Goal: Transaction & Acquisition: Purchase product/service

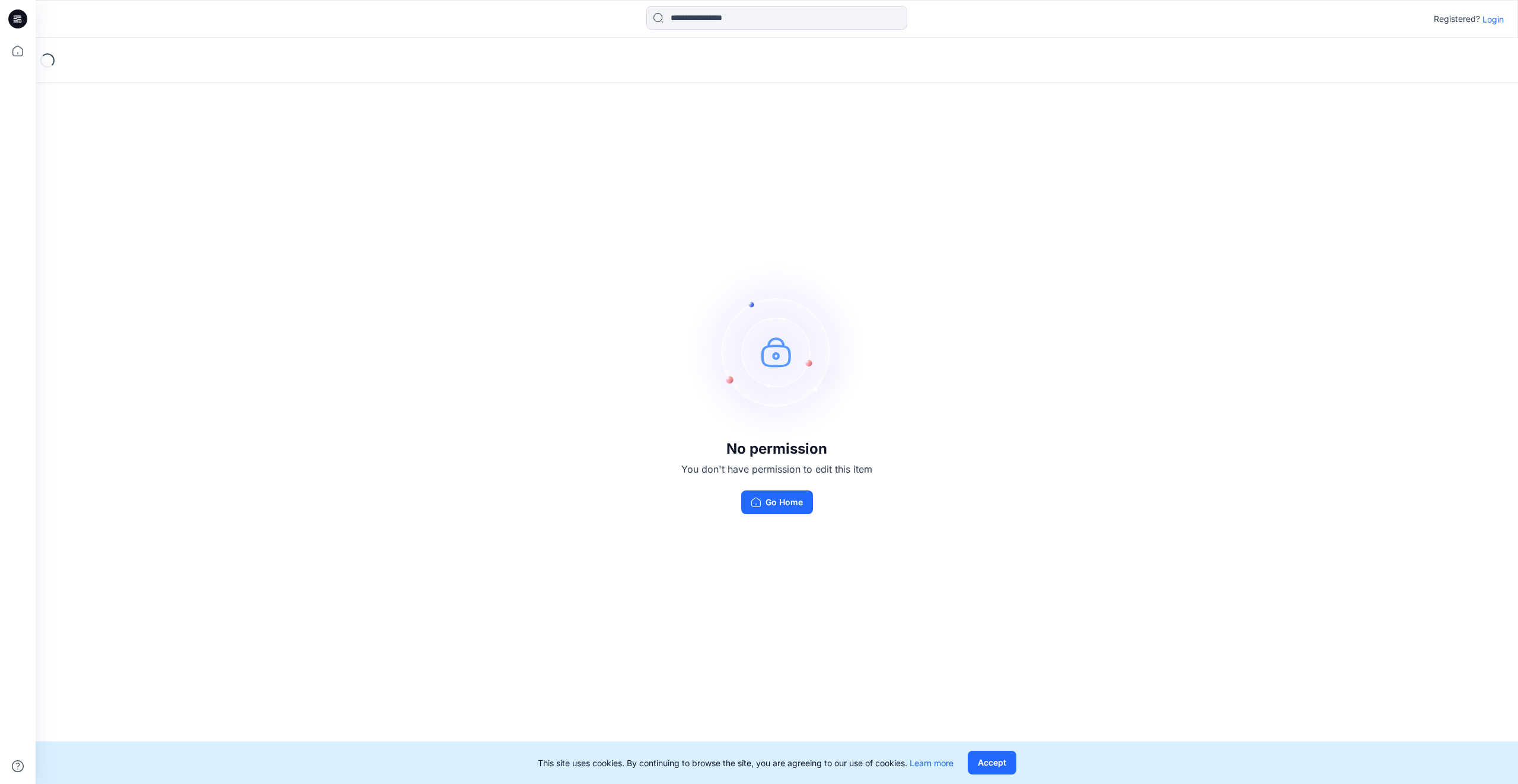
drag, startPoint x: 1002, startPoint y: 766, endPoint x: 920, endPoint y: 631, distance: 158.0
click at [997, 762] on button "Accept" at bounding box center [991, 762] width 49 height 23
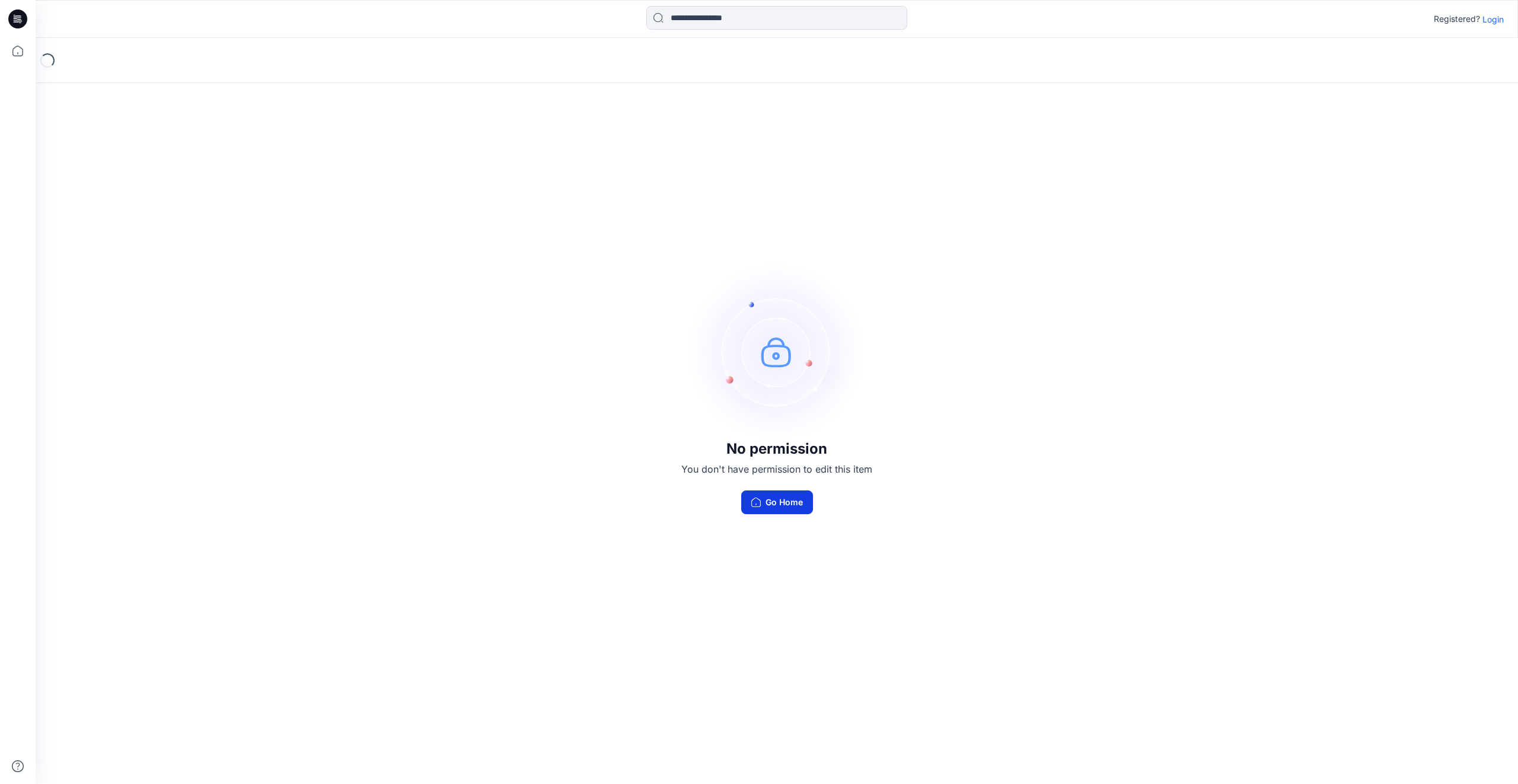
click at [782, 500] on button "Go Home" at bounding box center [776, 502] width 72 height 23
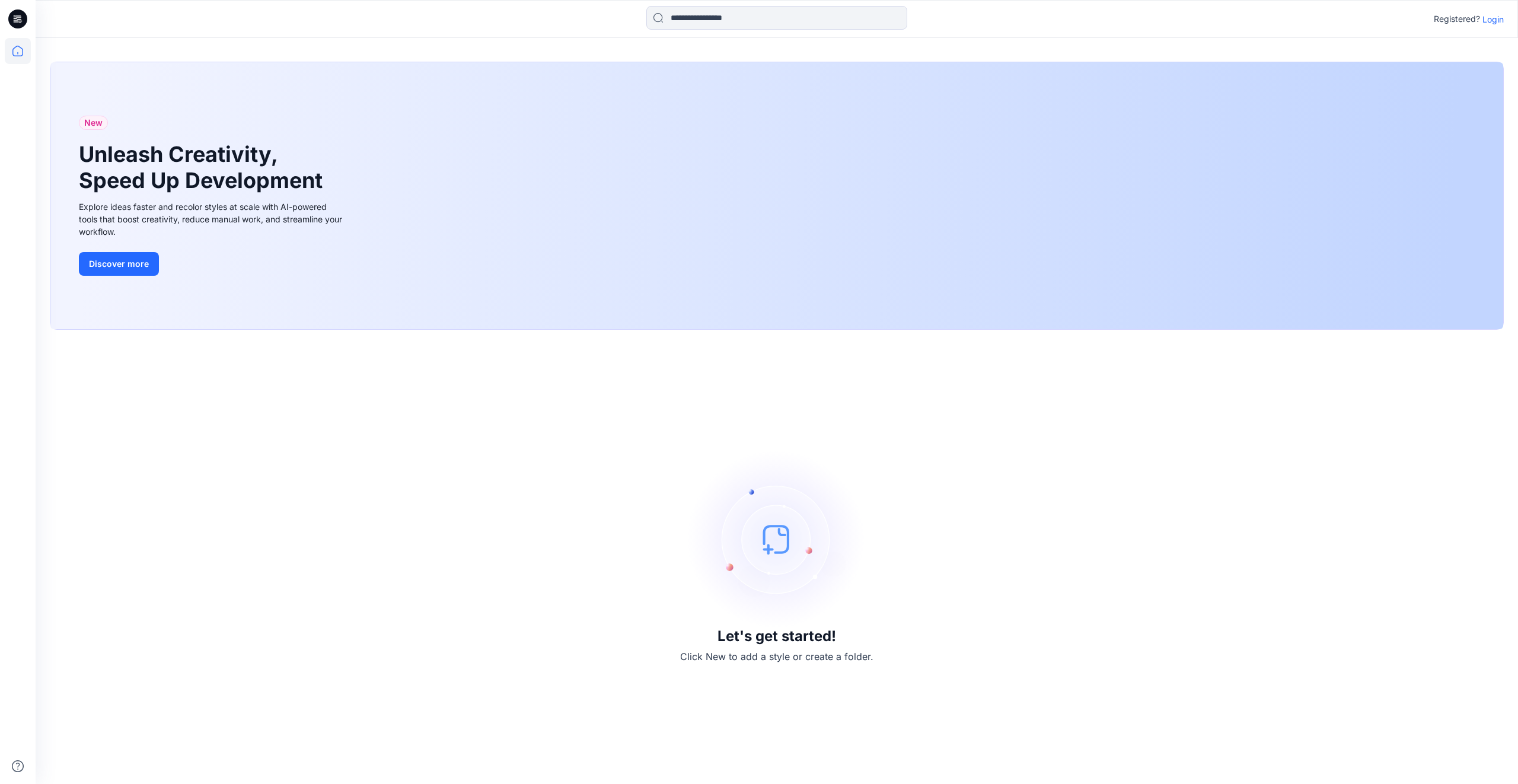
click at [1493, 24] on p "Login" at bounding box center [1493, 20] width 22 height 13
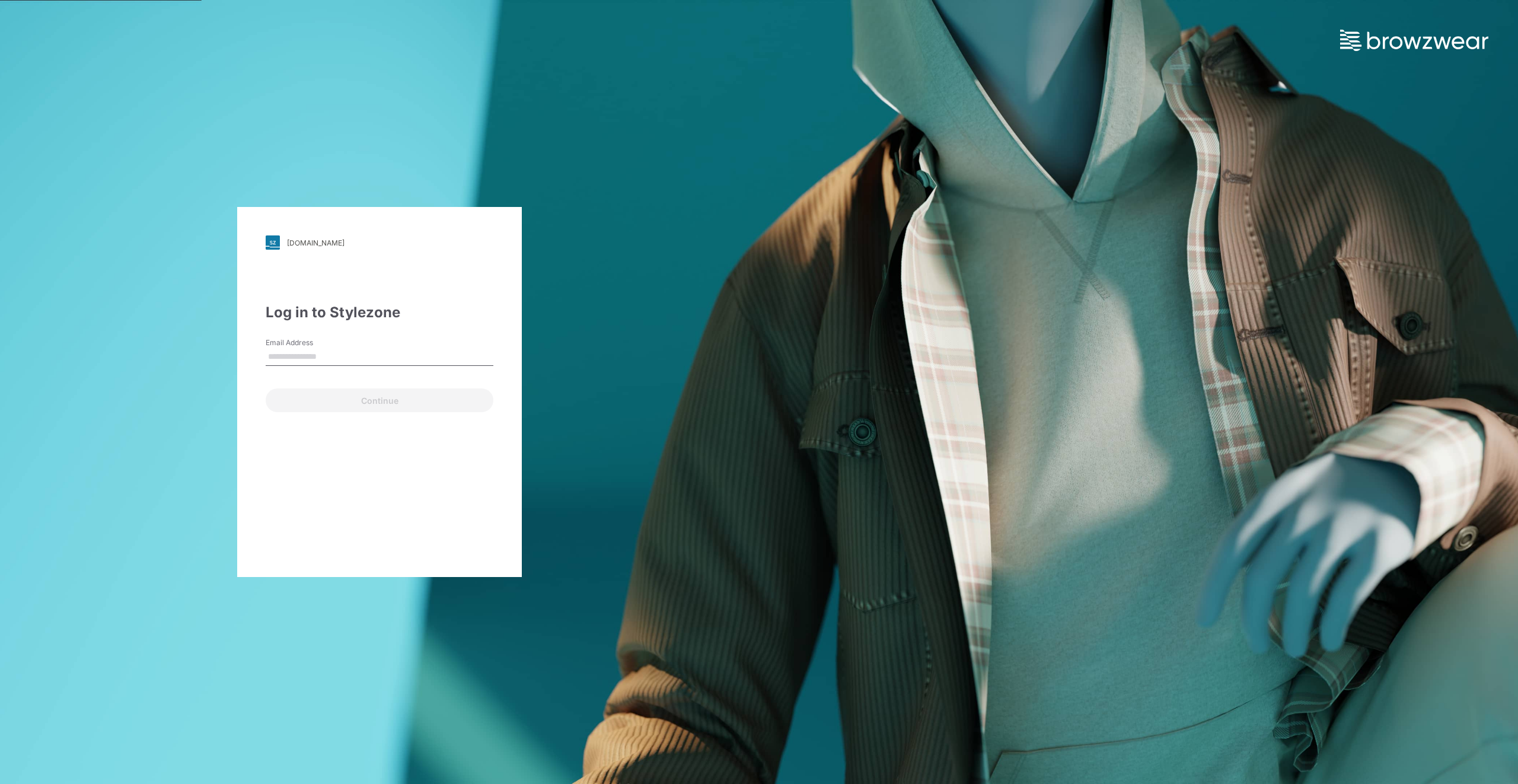
type input "**********"
click at [383, 403] on button "Continue" at bounding box center [379, 400] width 228 height 23
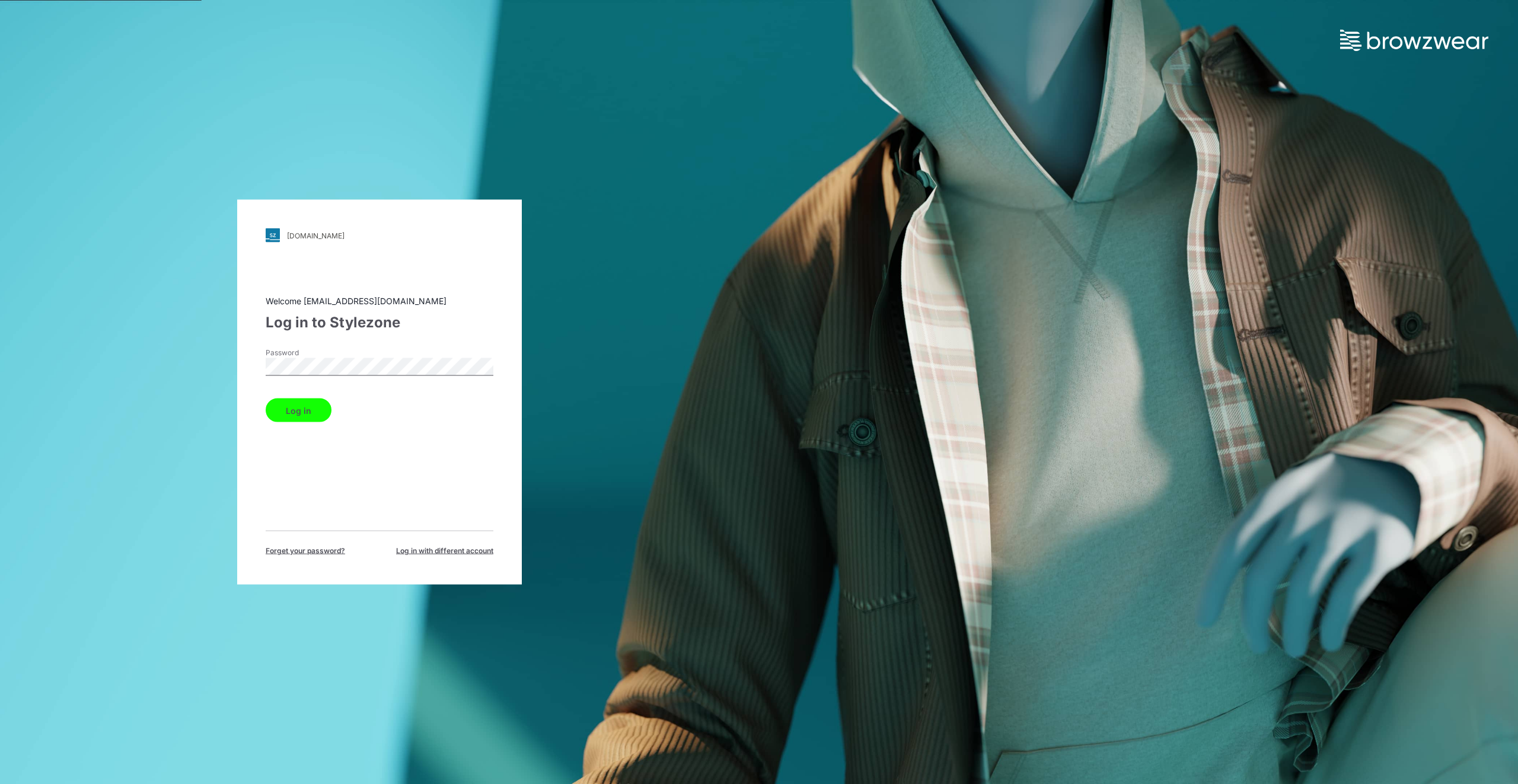
click at [285, 409] on button "Log in" at bounding box center [299, 410] width 66 height 23
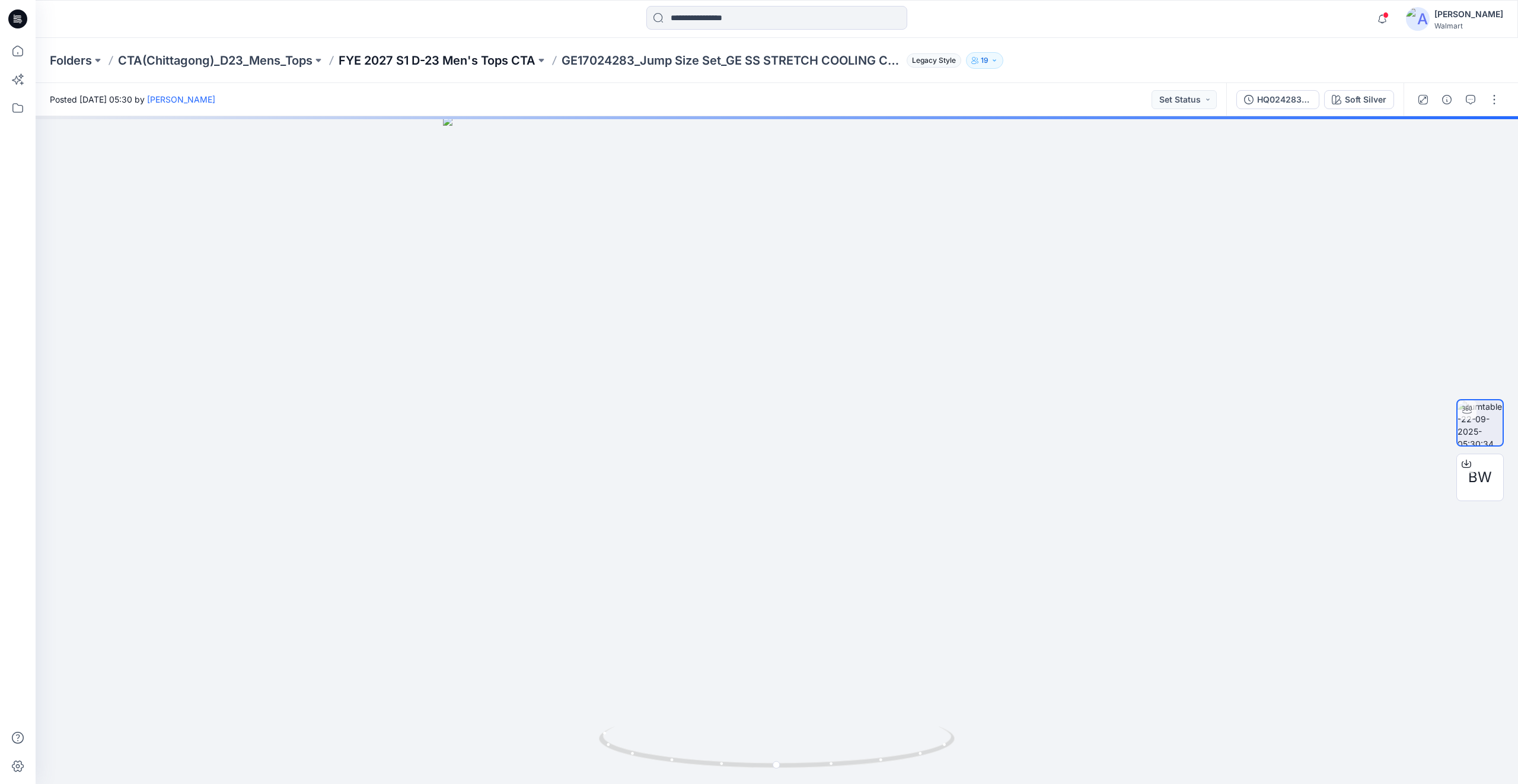
click at [497, 59] on p "FYE 2027 S1 D-23 Men's Tops CTA" at bounding box center [437, 60] width 197 height 16
